Goal: Navigation & Orientation: Find specific page/section

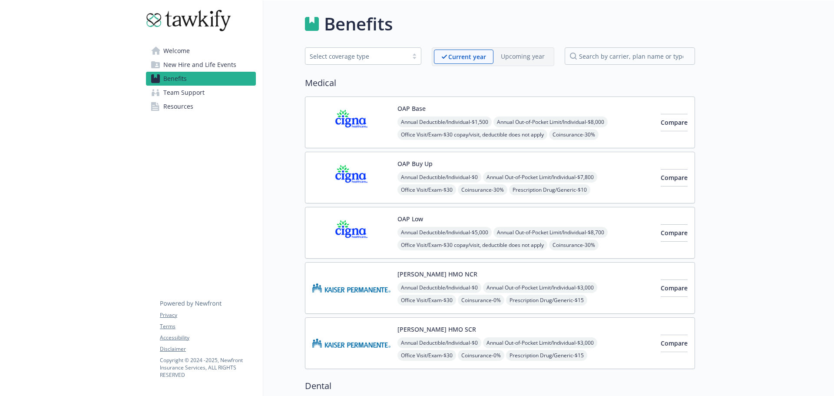
click at [199, 52] on link "Welcome" at bounding box center [201, 51] width 110 height 14
